Goal: Information Seeking & Learning: Learn about a topic

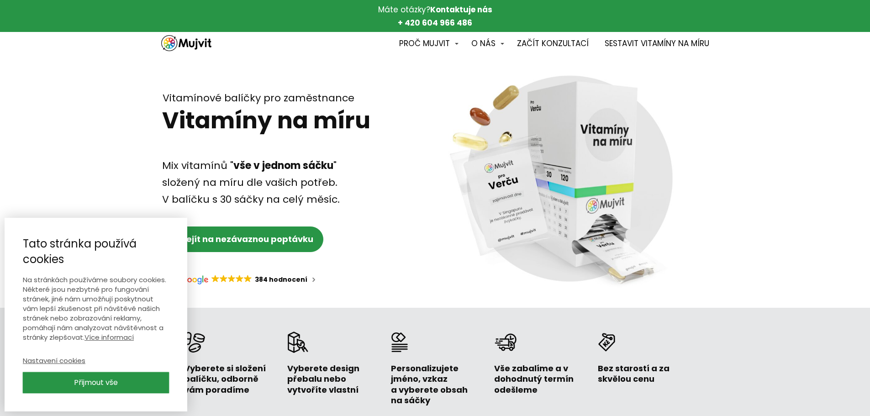
click at [120, 378] on link "Přijmout vše" at bounding box center [96, 382] width 146 height 21
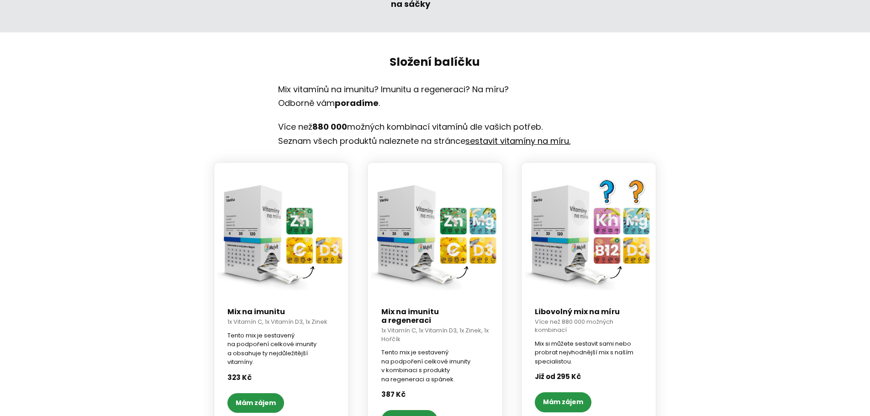
scroll to position [457, 0]
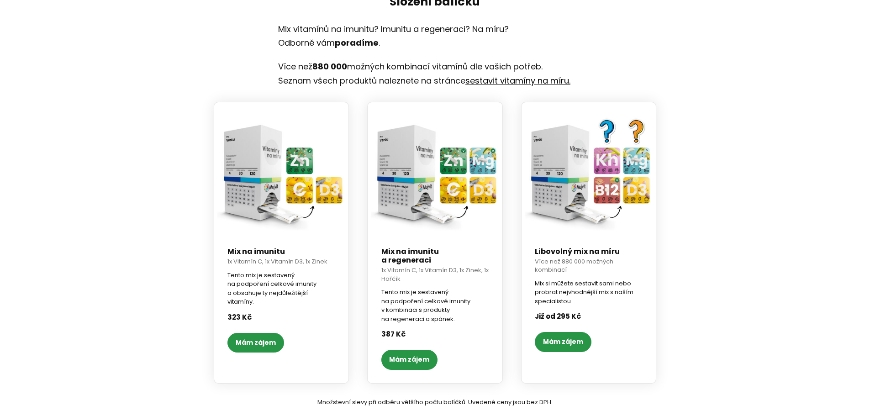
click at [263, 217] on img at bounding box center [281, 169] width 128 height 128
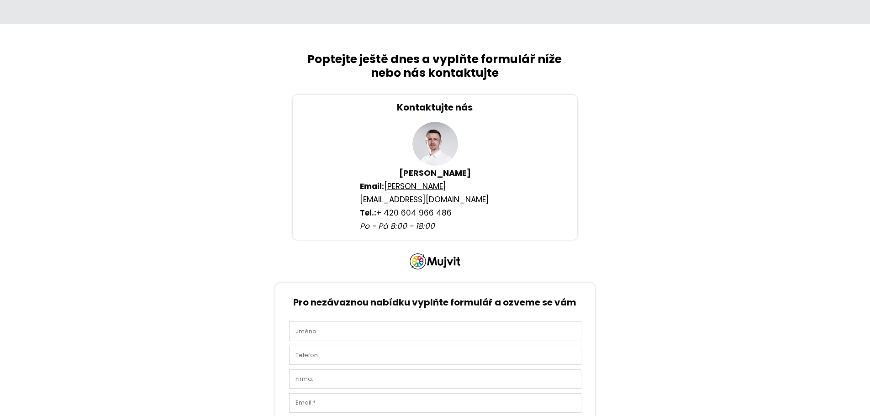
scroll to position [1992, 0]
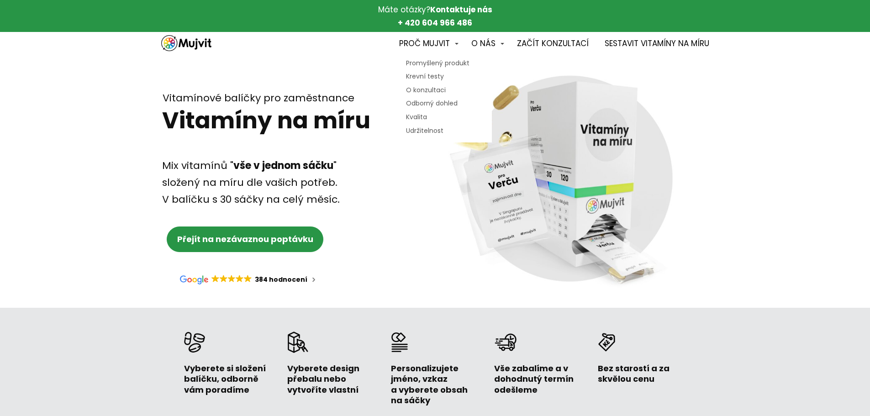
click at [445, 42] on link "Proč Mujvit" at bounding box center [428, 44] width 59 height 20
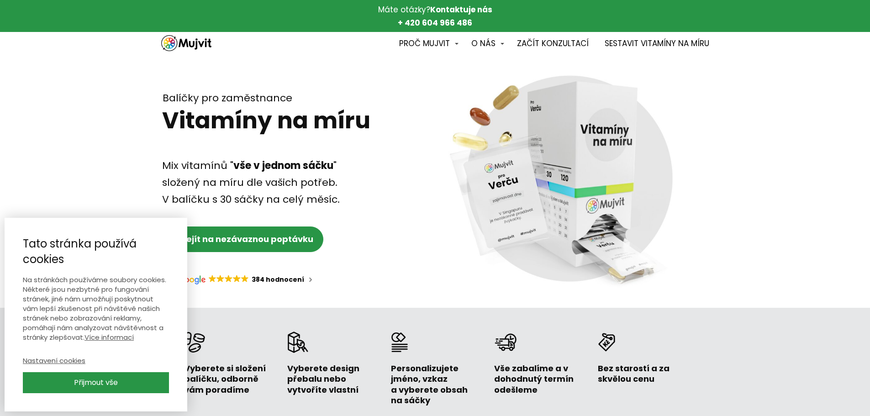
click at [104, 177] on div "Balíčky pro zaměstnance Vitamíny na míru Mix vitamínů " vše v jednom sáčku " sl…" at bounding box center [434, 184] width 783 height 238
click at [102, 377] on link "Přijmout vše" at bounding box center [96, 382] width 146 height 21
